Goal: Task Accomplishment & Management: Use online tool/utility

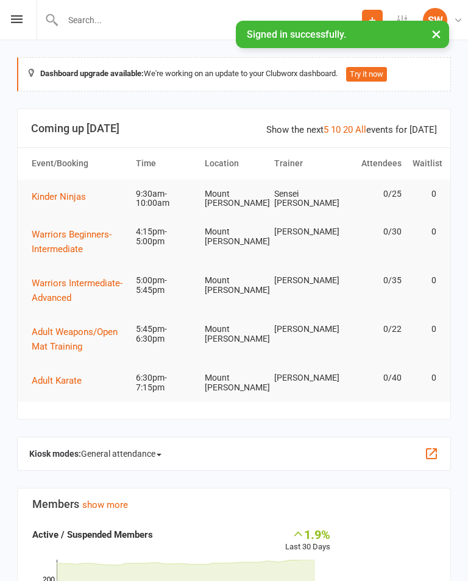
click at [12, 13] on div "Prospect Member Non-attending contact Class / event Appointment Grading event T…" at bounding box center [234, 20] width 468 height 40
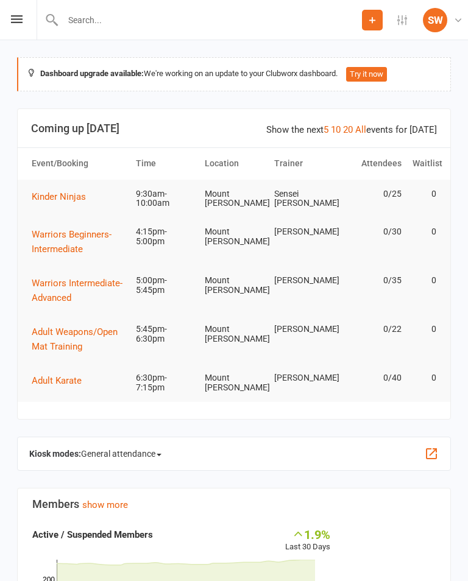
click at [19, 23] on icon at bounding box center [17, 19] width 12 height 8
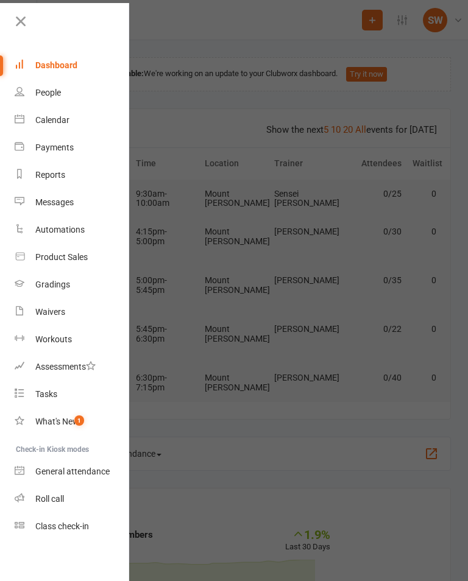
click at [85, 534] on link "Class check-in" at bounding box center [72, 526] width 115 height 27
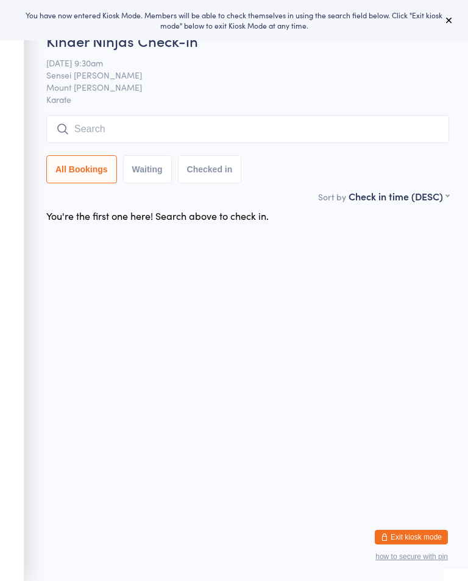
click at [464, 26] on div "You have now entered Kiosk Mode. Members will be able to check themselves in us…" at bounding box center [234, 20] width 468 height 40
click at [452, 20] on icon at bounding box center [449, 20] width 10 height 10
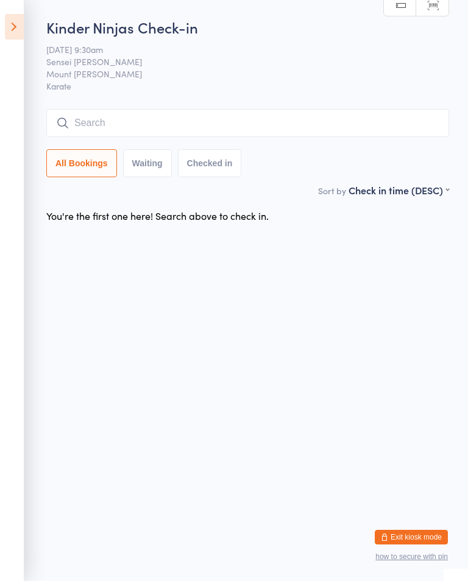
click at [208, 164] on button "Checked in" at bounding box center [210, 163] width 64 height 28
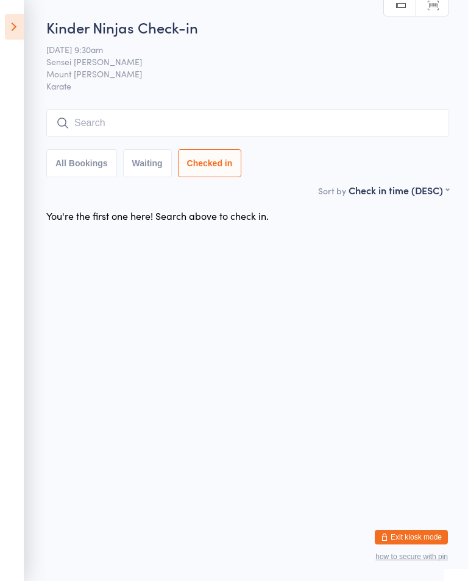
click at [85, 133] on input "search" at bounding box center [247, 123] width 403 height 28
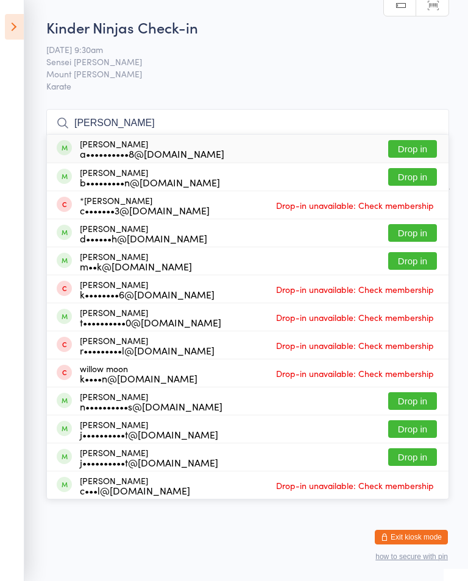
type input "[PERSON_NAME]"
click at [419, 147] on button "Drop in" at bounding box center [412, 149] width 49 height 18
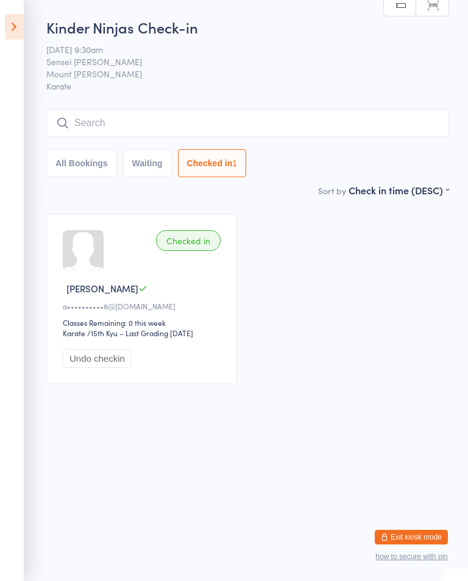
click at [104, 177] on button "All Bookings" at bounding box center [81, 163] width 71 height 28
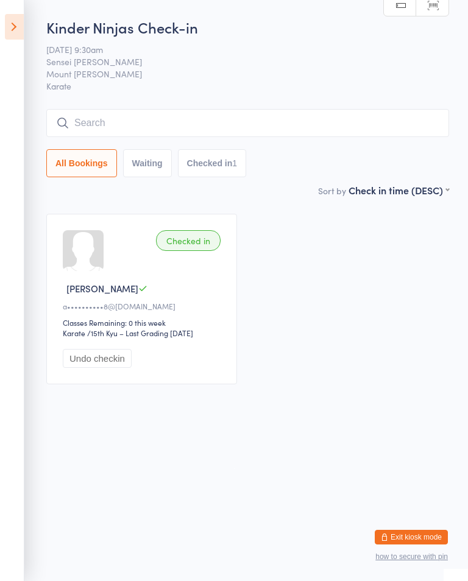
click at [82, 123] on input "search" at bounding box center [247, 123] width 403 height 28
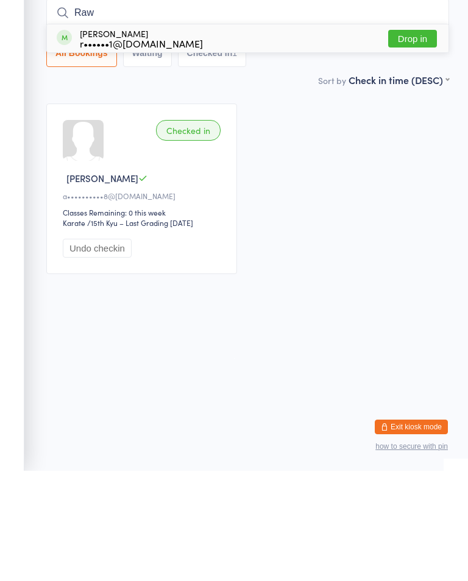
click at [410, 109] on input "Raw" at bounding box center [247, 123] width 403 height 28
type input "Raw"
click at [133, 149] on div "r••••••1@[DOMAIN_NAME]" at bounding box center [141, 154] width 123 height 10
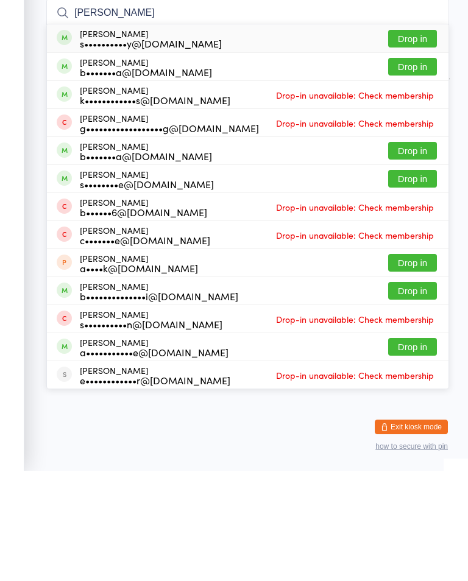
type input "[PERSON_NAME]"
click at [420, 140] on button "Drop in" at bounding box center [412, 149] width 49 height 18
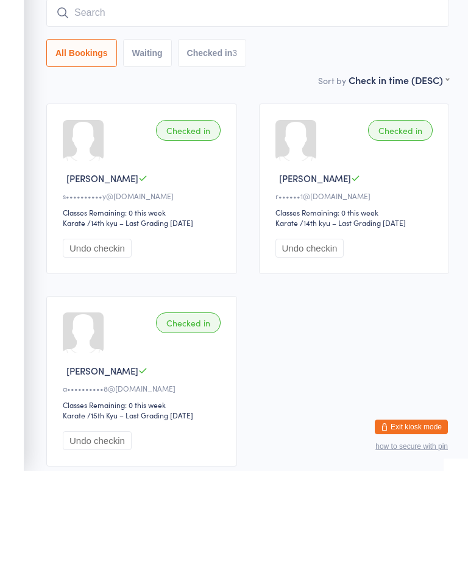
click at [236, 109] on input "search" at bounding box center [247, 123] width 403 height 28
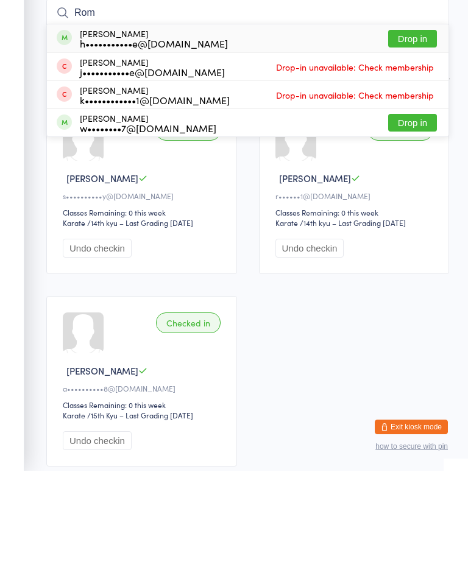
type input "Rom"
click at [425, 140] on button "Drop in" at bounding box center [412, 149] width 49 height 18
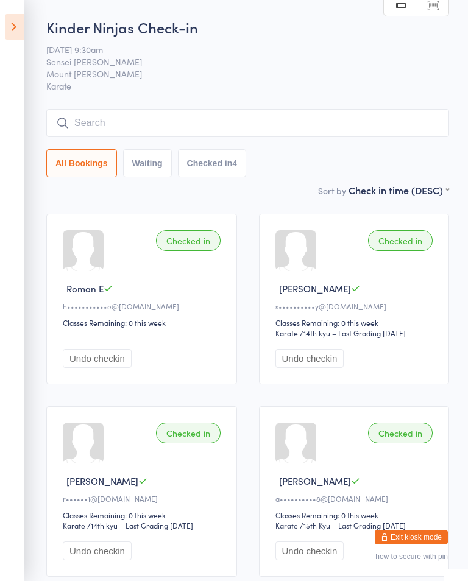
click at [267, 116] on input "search" at bounding box center [247, 123] width 403 height 28
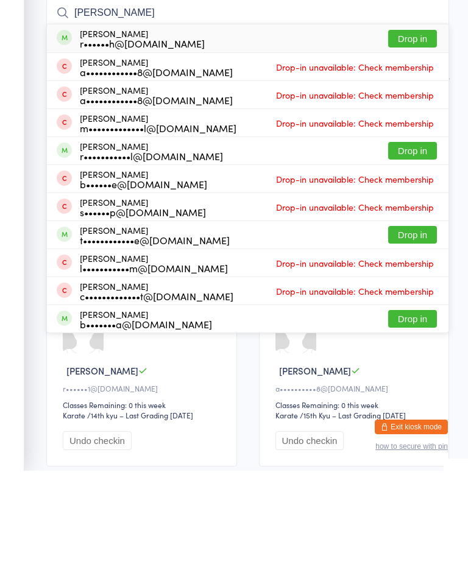
type input "[PERSON_NAME]"
click at [227, 135] on div "[PERSON_NAME] r••••••h@[DOMAIN_NAME] Drop in" at bounding box center [247, 149] width 401 height 28
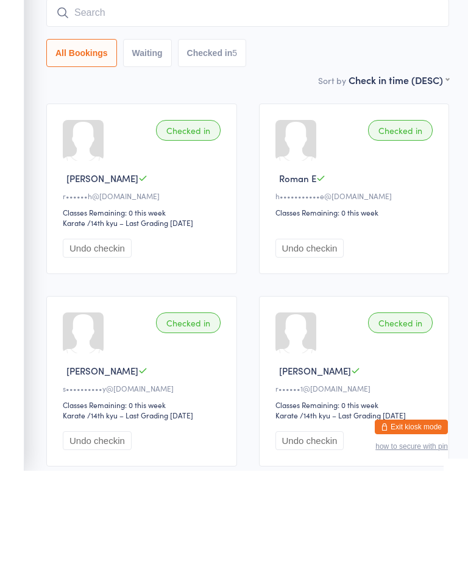
click at [205, 214] on div "Checked in [PERSON_NAME] r••••••h@[DOMAIN_NAME] Classes Remaining: 0 this week …" at bounding box center [141, 299] width 191 height 171
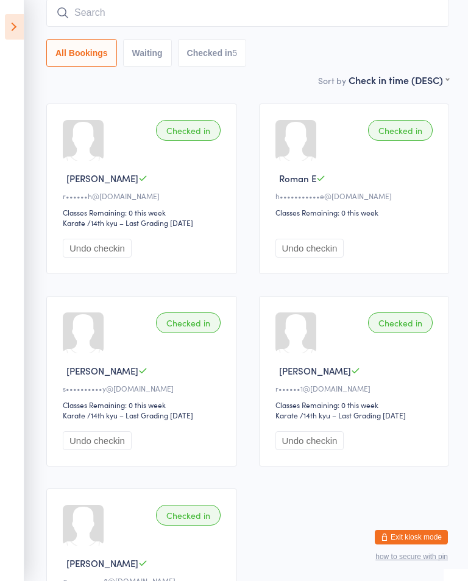
click at [257, 3] on input "search" at bounding box center [247, 13] width 403 height 28
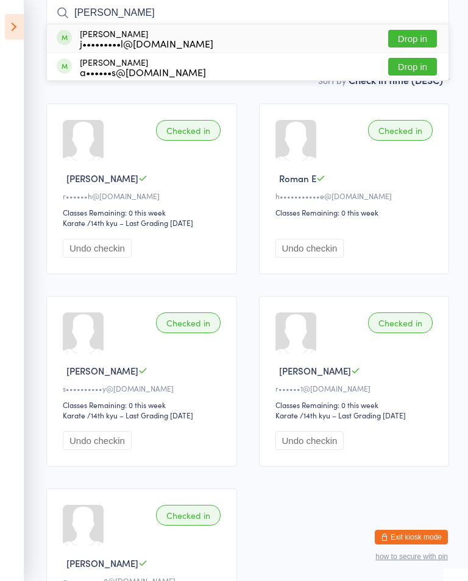
type input "[PERSON_NAME]"
click at [299, 38] on div "[PERSON_NAME] j•••••••••l@[DOMAIN_NAME] Drop in" at bounding box center [247, 38] width 401 height 28
